Goal: Task Accomplishment & Management: Manage account settings

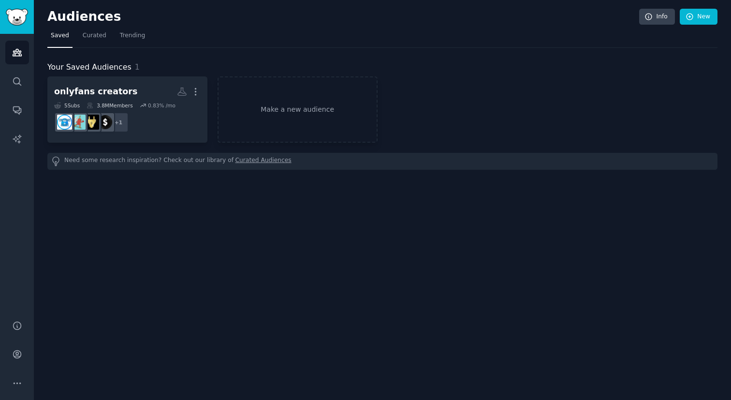
click at [399, 284] on div "Audiences Info New Saved Curated Trending Your Saved Audiences 1 onlyfans creat…" at bounding box center [382, 200] width 697 height 400
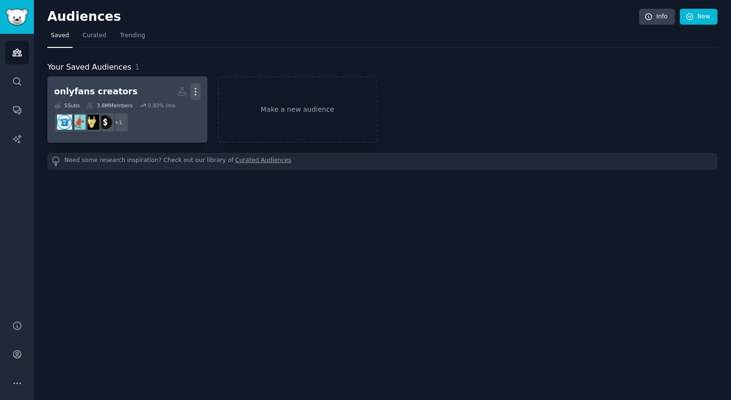
click at [196, 92] on icon "button" at bounding box center [195, 92] width 10 height 10
click at [151, 92] on icon at bounding box center [149, 95] width 8 height 6
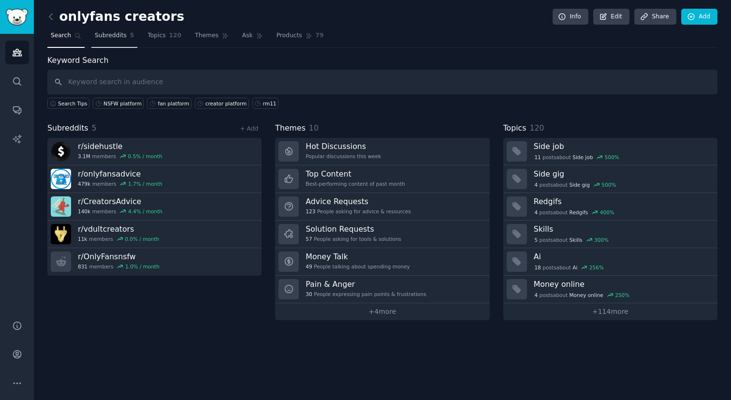
click at [120, 37] on span "Subreddits" at bounding box center [111, 35] width 32 height 9
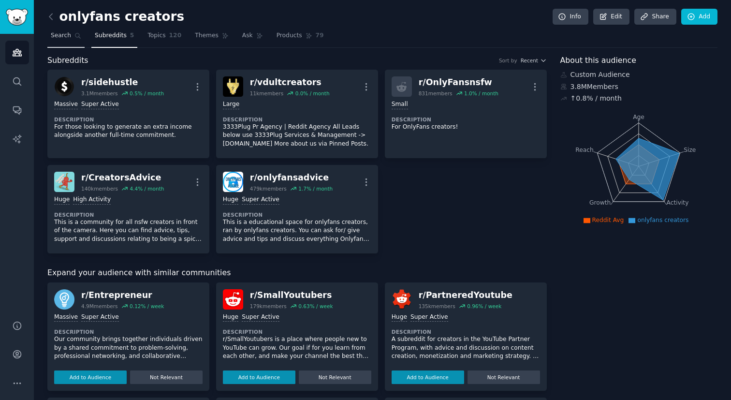
click at [67, 32] on span "Search" at bounding box center [61, 35] width 20 height 9
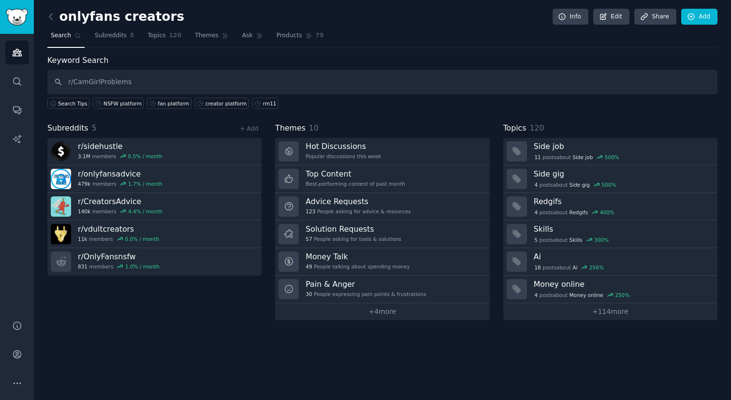
type input "r/CamGirlProblems"
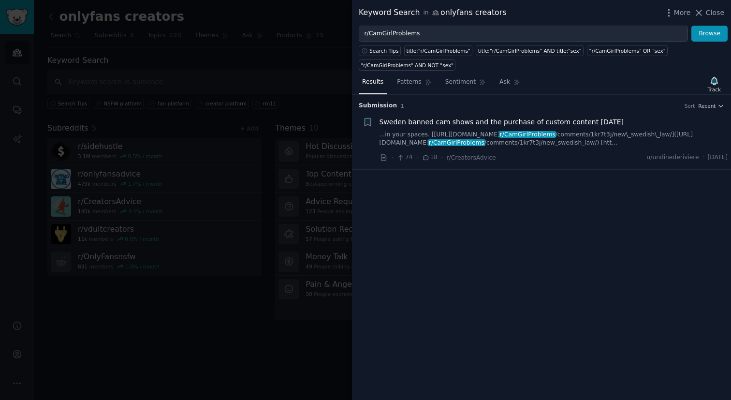
click at [291, 41] on div at bounding box center [365, 200] width 731 height 400
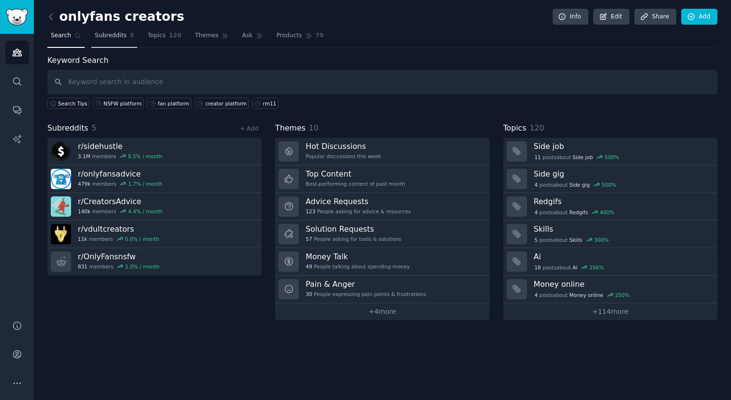
click at [119, 37] on span "Subreddits" at bounding box center [111, 35] width 32 height 9
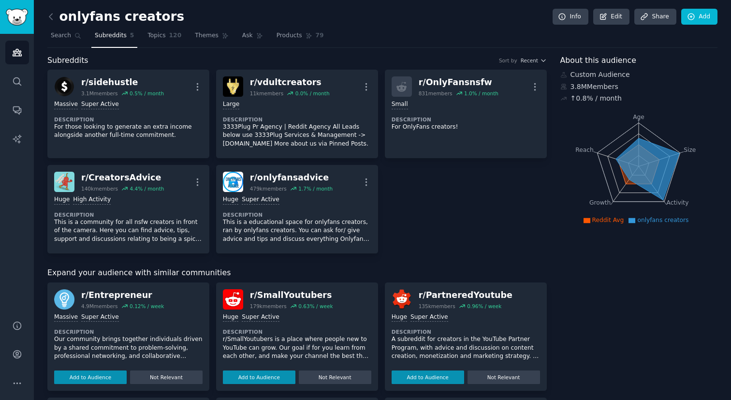
click at [610, 25] on div "onlyfans creators Info Edit Share Add" at bounding box center [382, 19] width 670 height 20
click at [696, 17] on link "Add" at bounding box center [699, 17] width 36 height 16
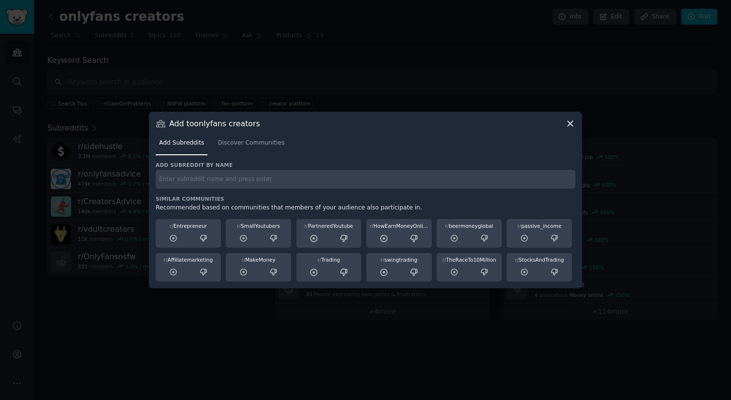
click at [240, 185] on input "text" at bounding box center [366, 179] width 420 height 19
paste input "r/CamGirlProblems"
type input "r/CamGirlProblems"
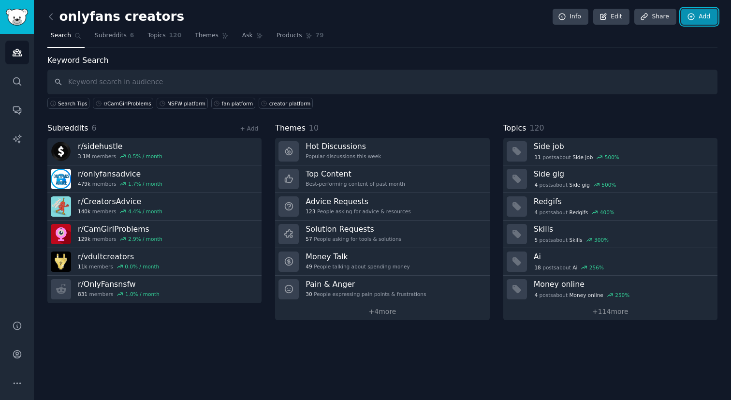
click at [699, 13] on link "Add" at bounding box center [699, 17] width 36 height 16
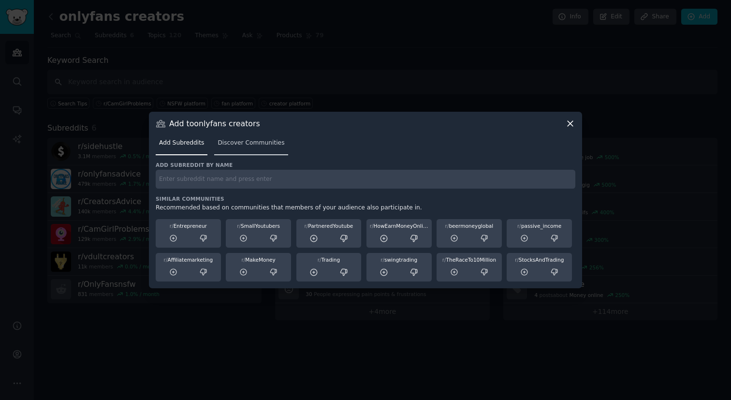
click at [242, 152] on link "Discover Communities" at bounding box center [250, 145] width 73 height 20
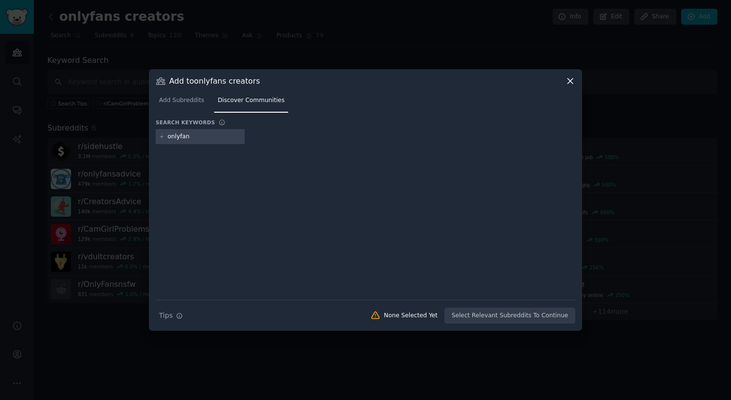
type input "onlyfans"
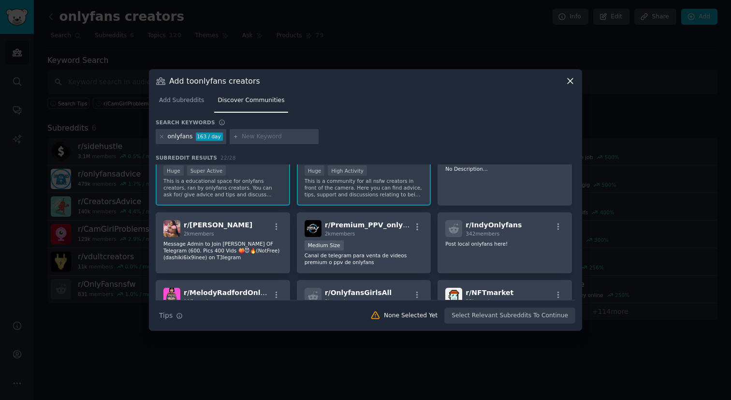
scroll to position [29, 0]
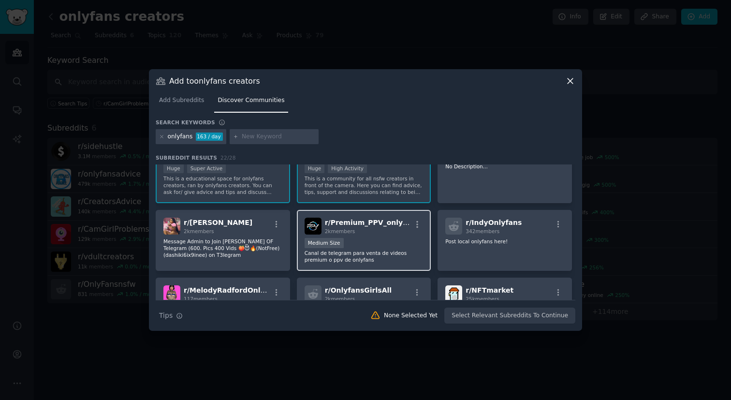
click at [407, 233] on div "r/ Premium_PPV_onlyfans 2k members" at bounding box center [364, 226] width 119 height 17
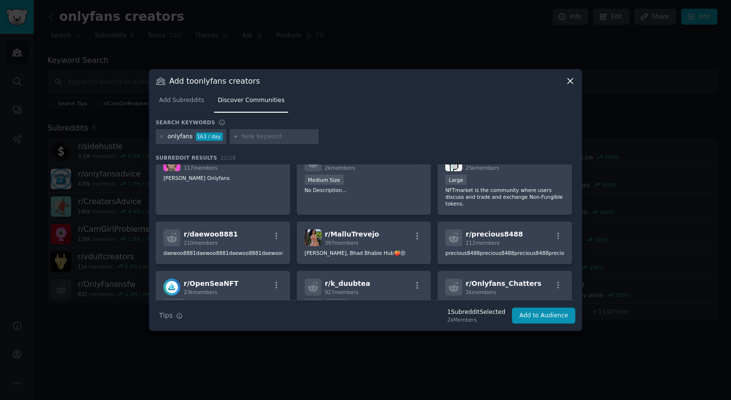
scroll to position [0, 0]
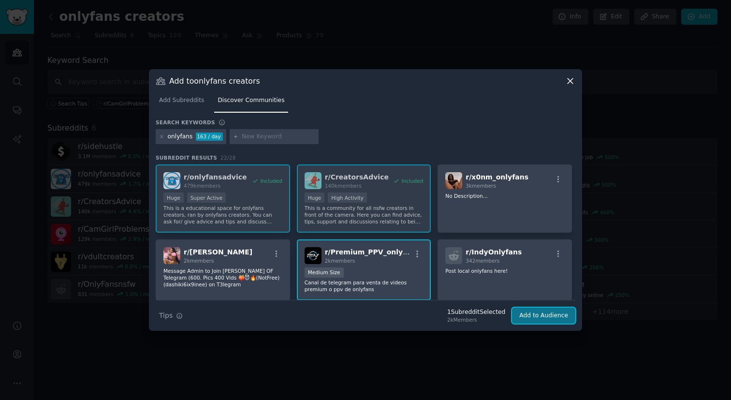
click at [549, 318] on button "Add to Audience" at bounding box center [543, 315] width 63 height 16
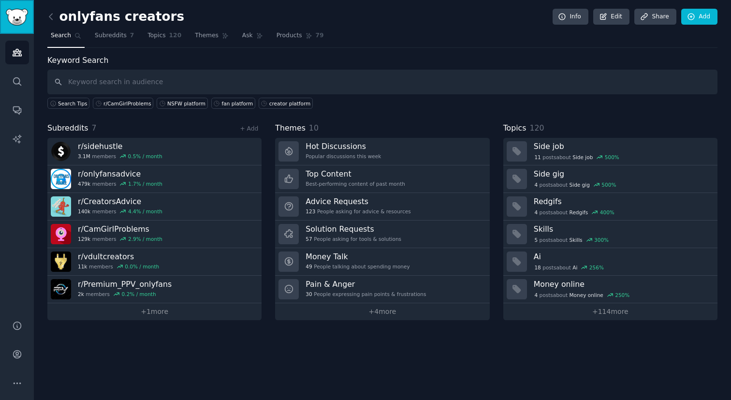
click at [20, 17] on img "Sidebar" at bounding box center [17, 17] width 22 height 17
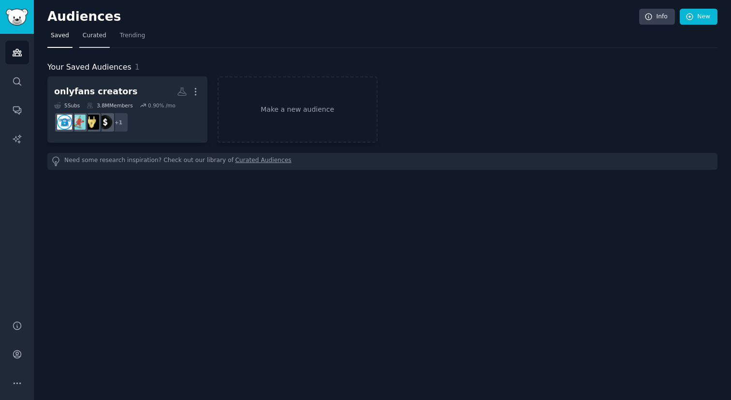
click at [91, 39] on span "Curated" at bounding box center [95, 35] width 24 height 9
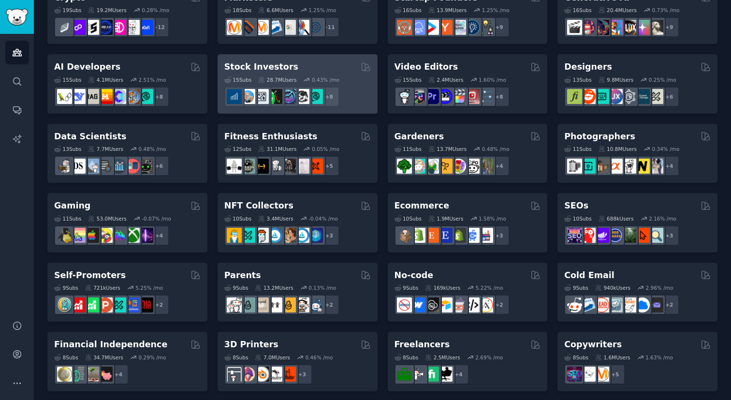
scroll to position [374, 0]
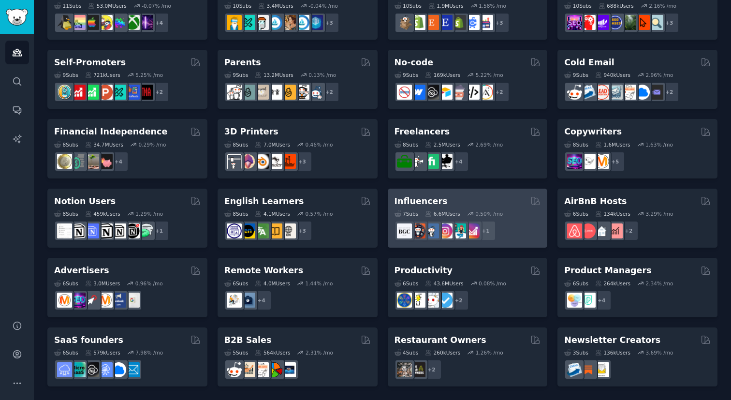
click at [476, 205] on div "Influencers" at bounding box center [467, 201] width 146 height 12
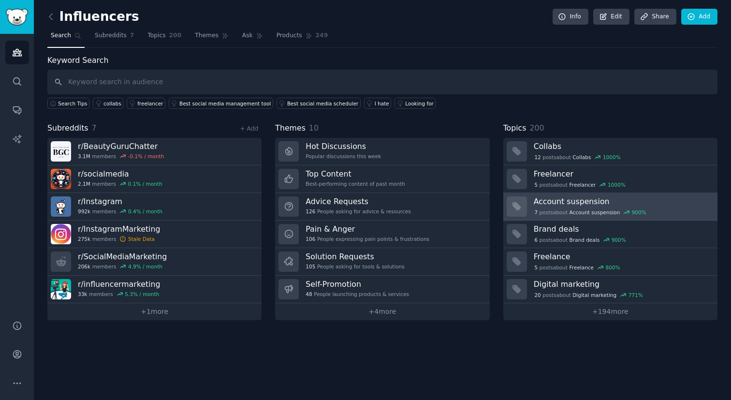
click at [596, 198] on h3 "Account suspension" at bounding box center [622, 201] width 177 height 10
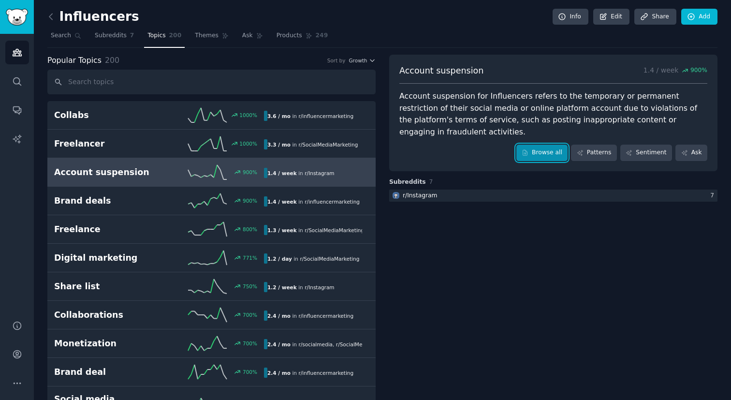
click at [539, 145] on link "Browse all" at bounding box center [542, 153] width 52 height 16
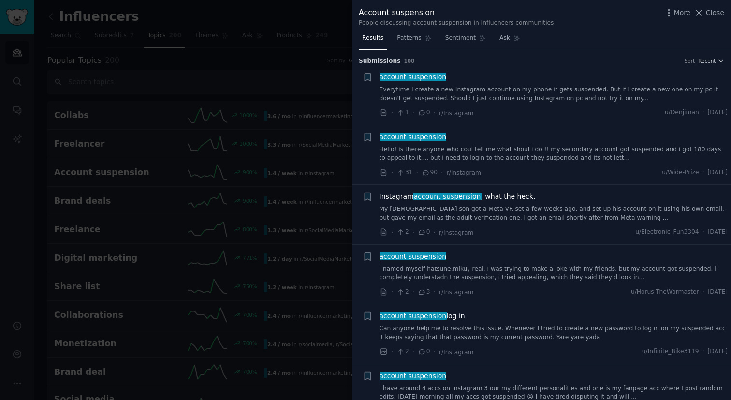
click at [289, 76] on div at bounding box center [365, 200] width 731 height 400
